Goal: Task Accomplishment & Management: Use online tool/utility

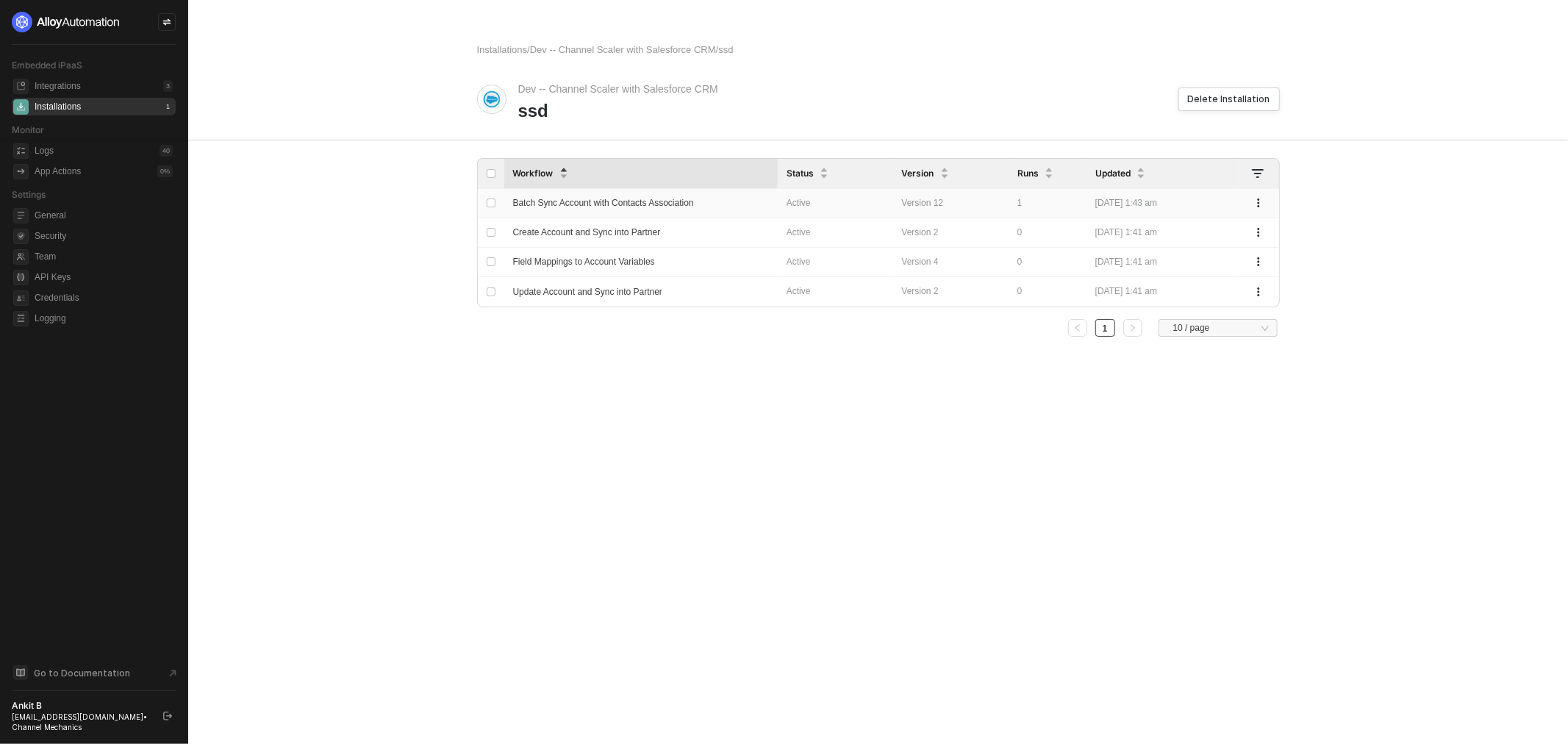
click at [590, 201] on span "Batch Sync Account with Contacts Association" at bounding box center [603, 203] width 181 height 10
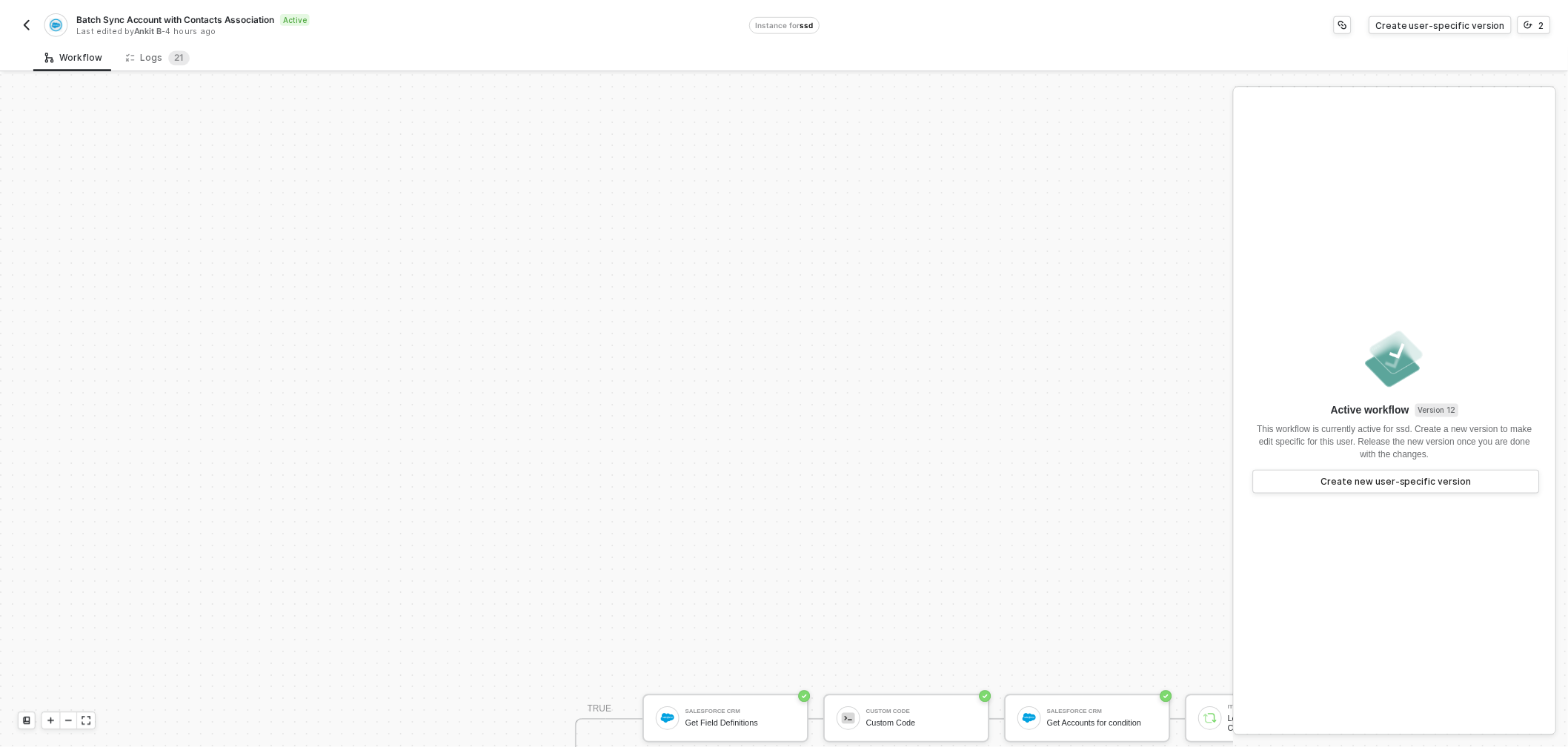
scroll to position [373, 0]
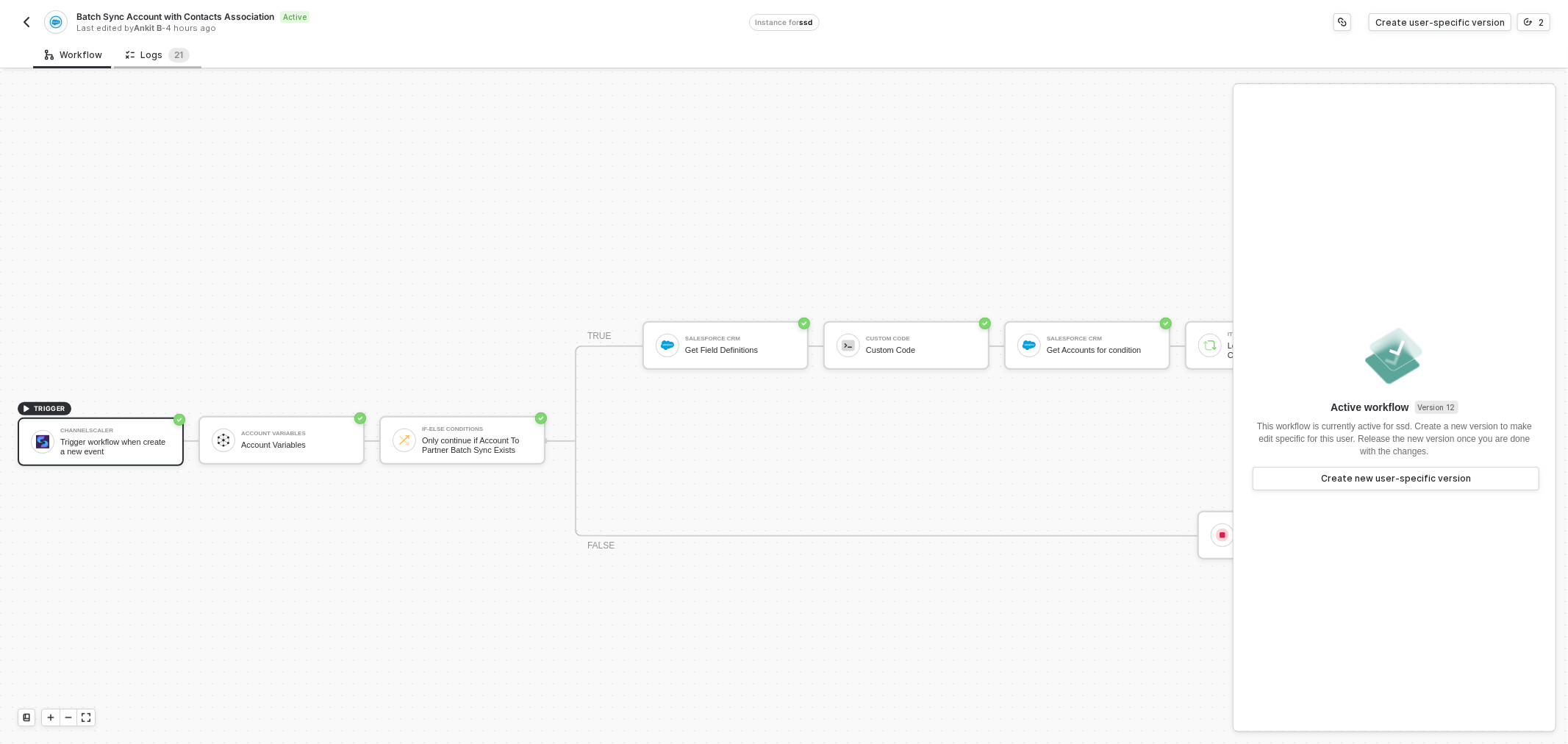
click at [157, 48] on div "Logs 2 1" at bounding box center [157, 54] width 64 height 14
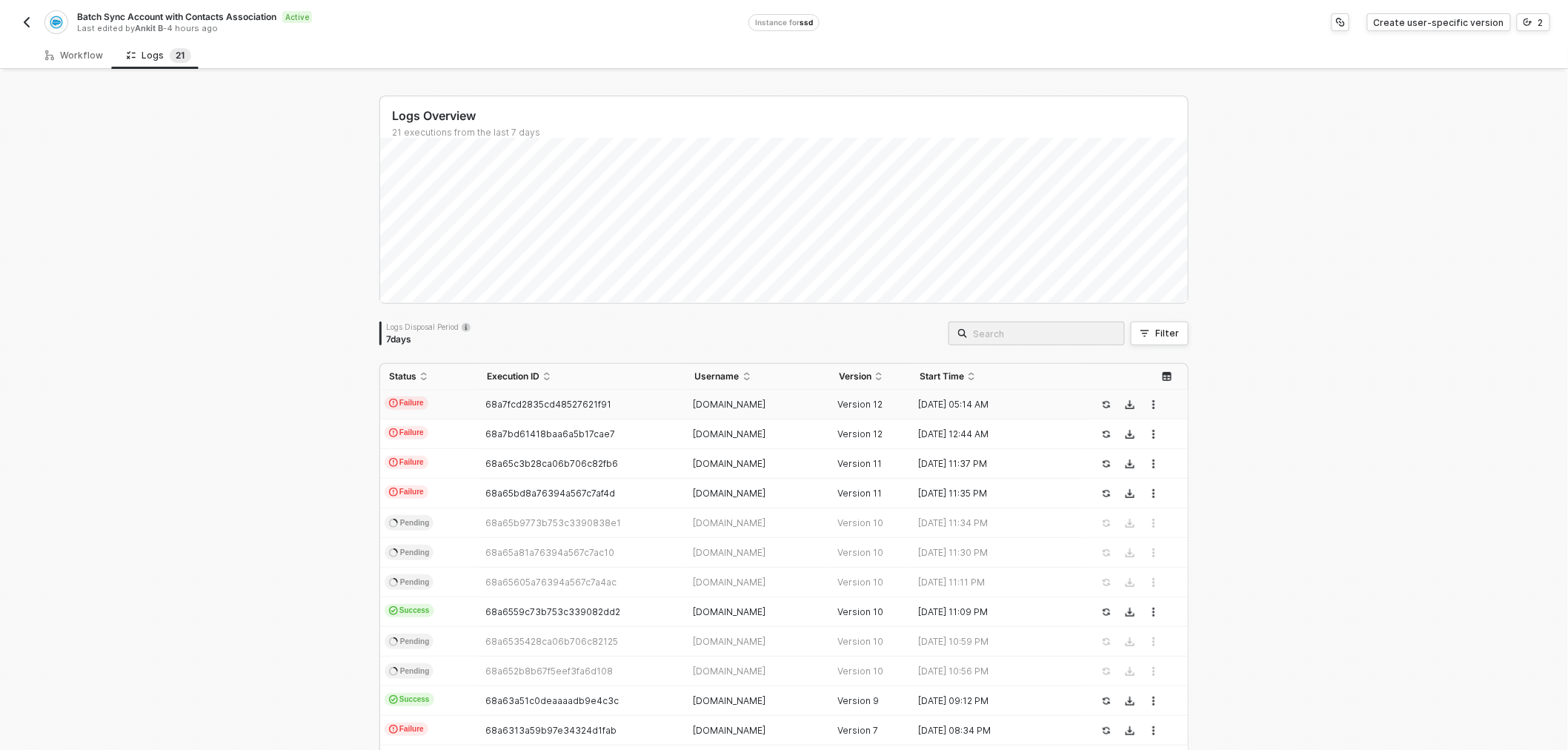
click at [619, 402] on div "68a7fcd2835cd48527621f91" at bounding box center [576, 405] width 196 height 12
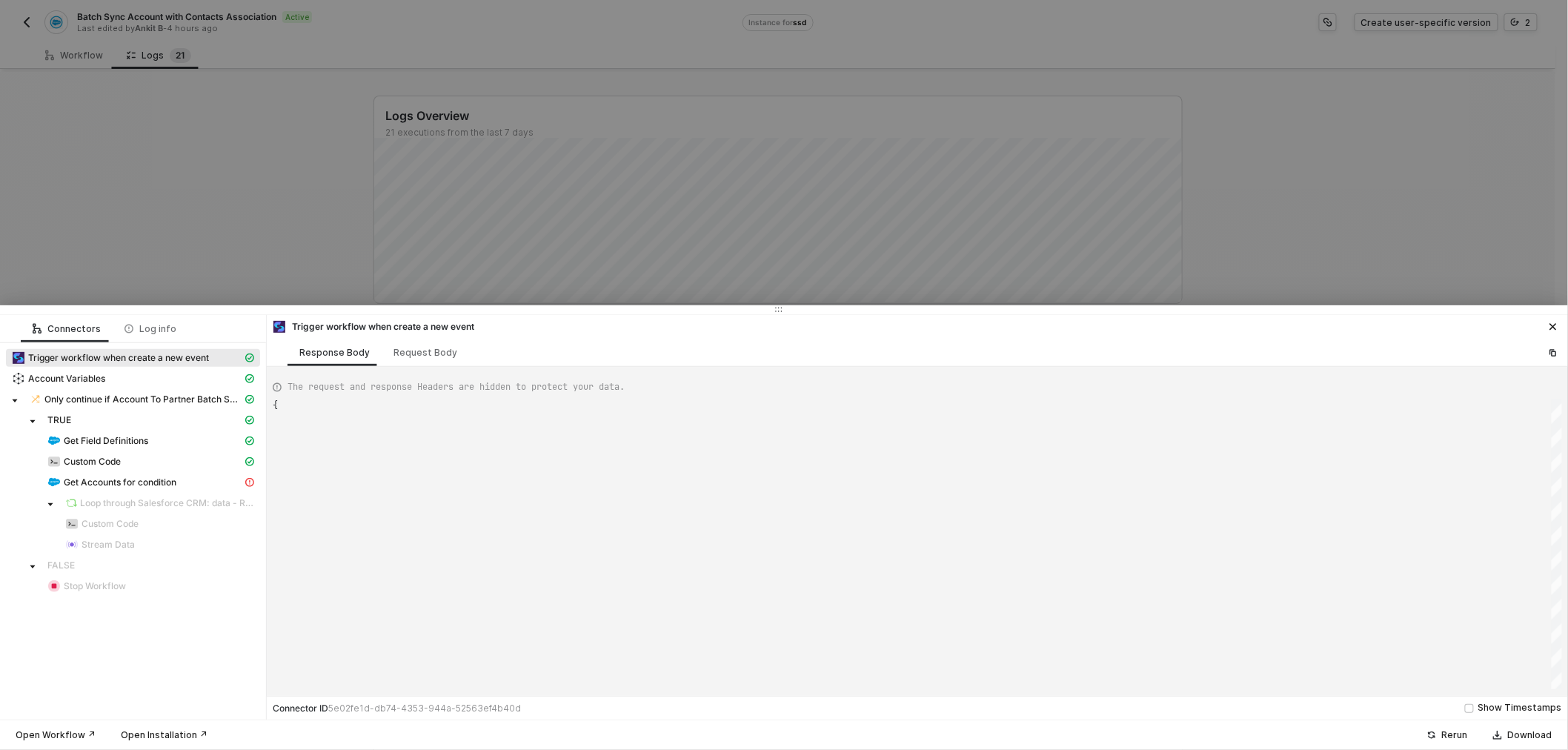
type textarea "{ "json": "{\"criteria\":\"LastModifiedDate >= 2025-04-25T00:00:00Z\"}", "id": …"
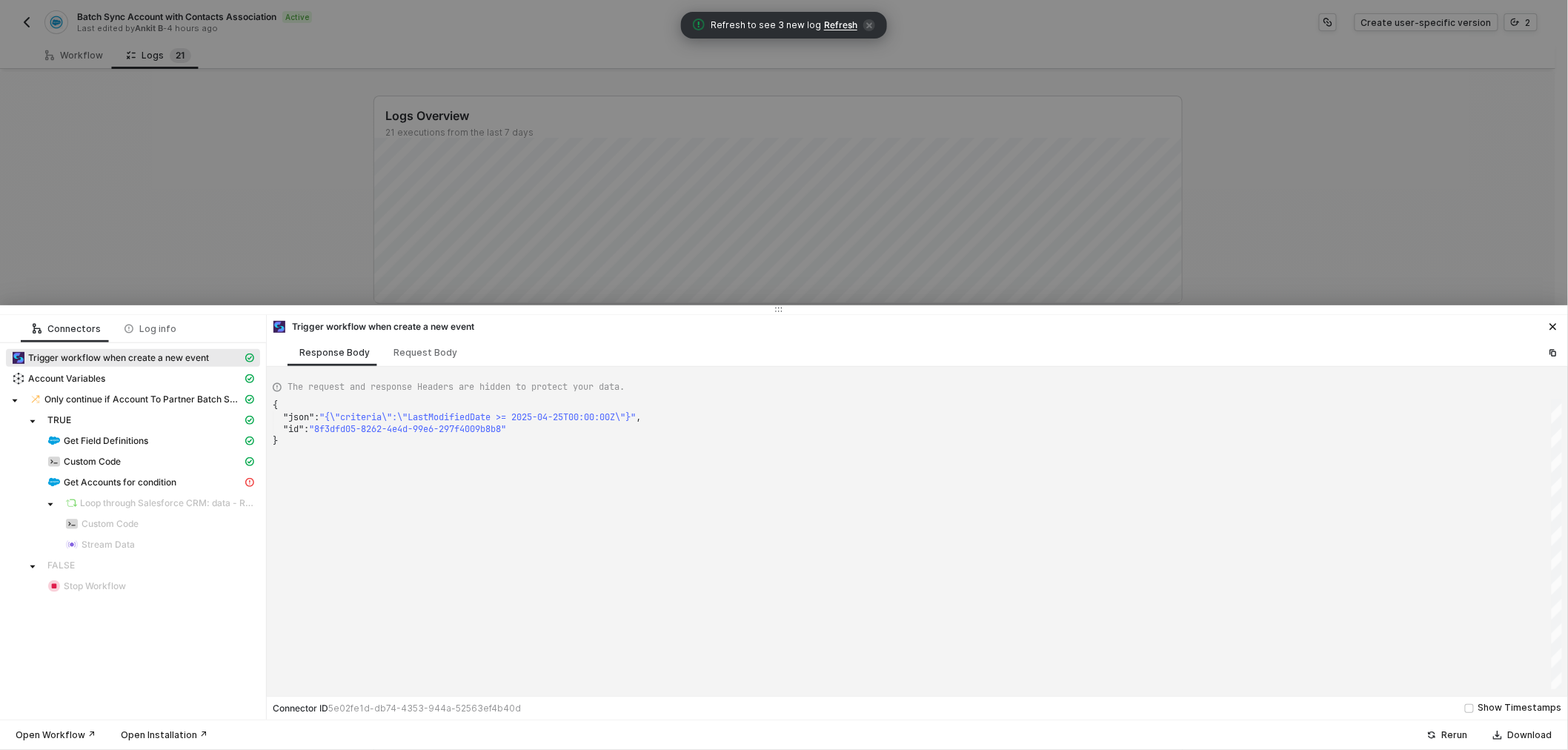
drag, startPoint x: 845, startPoint y: 21, endPoint x: 172, endPoint y: 23, distance: 673.0
click at [845, 21] on span "Refresh" at bounding box center [840, 26] width 33 height 12
click at [27, 15] on div at bounding box center [784, 375] width 1568 height 750
click at [28, 28] on div at bounding box center [784, 375] width 1568 height 750
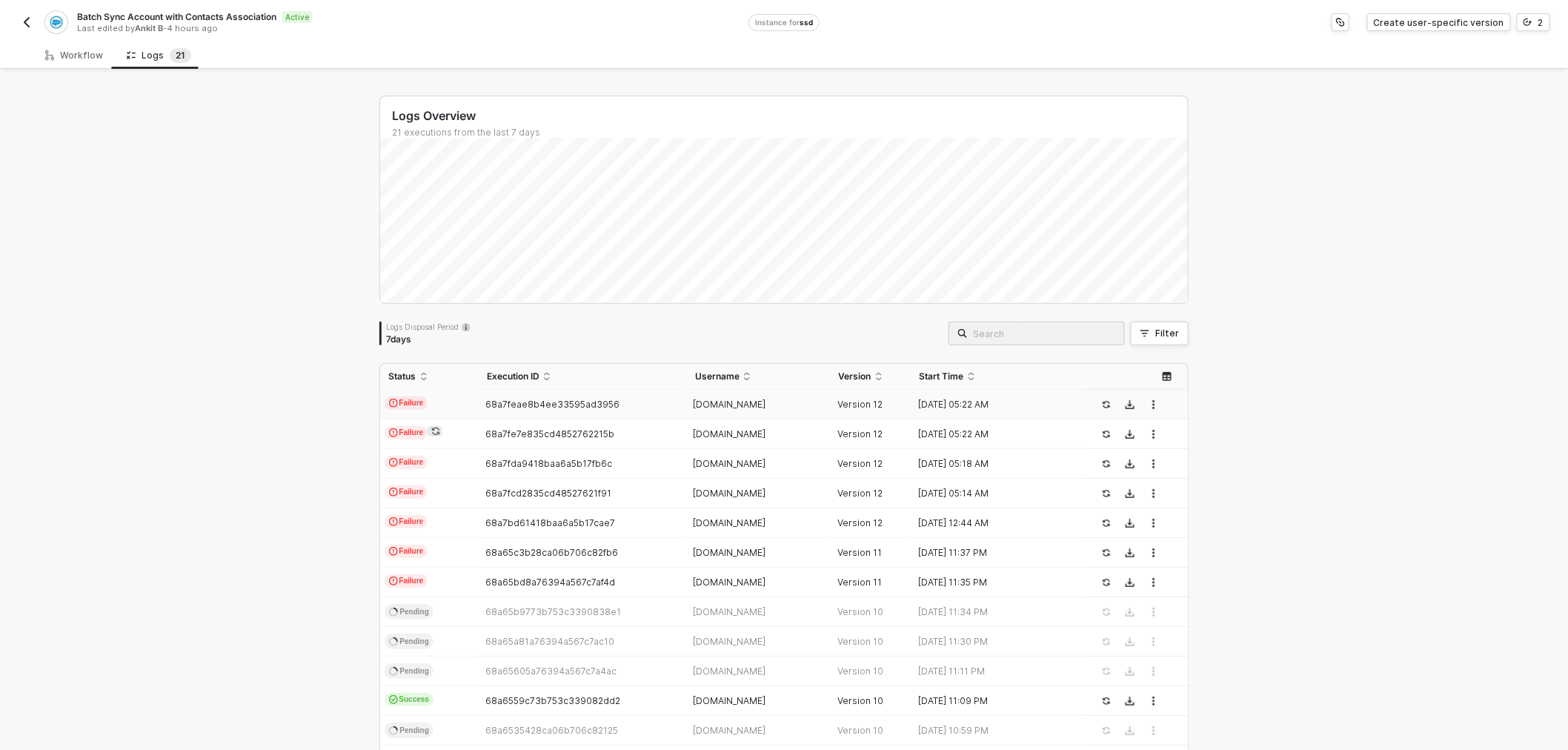
drag, startPoint x: 14, startPoint y: 8, endPoint x: 14, endPoint y: 20, distance: 12.0
click at [15, 9] on div "Batch Sync Account with Contacts Association Active Last edited by Ankit B - 4 …" at bounding box center [784, 21] width 1568 height 42
click at [17, 27] on div "Batch Sync Account with Contacts Association Active Last edited by Ankit B - 4 …" at bounding box center [784, 21] width 1568 height 42
click at [23, 27] on img "button" at bounding box center [27, 22] width 12 height 12
